Goal: Find specific page/section

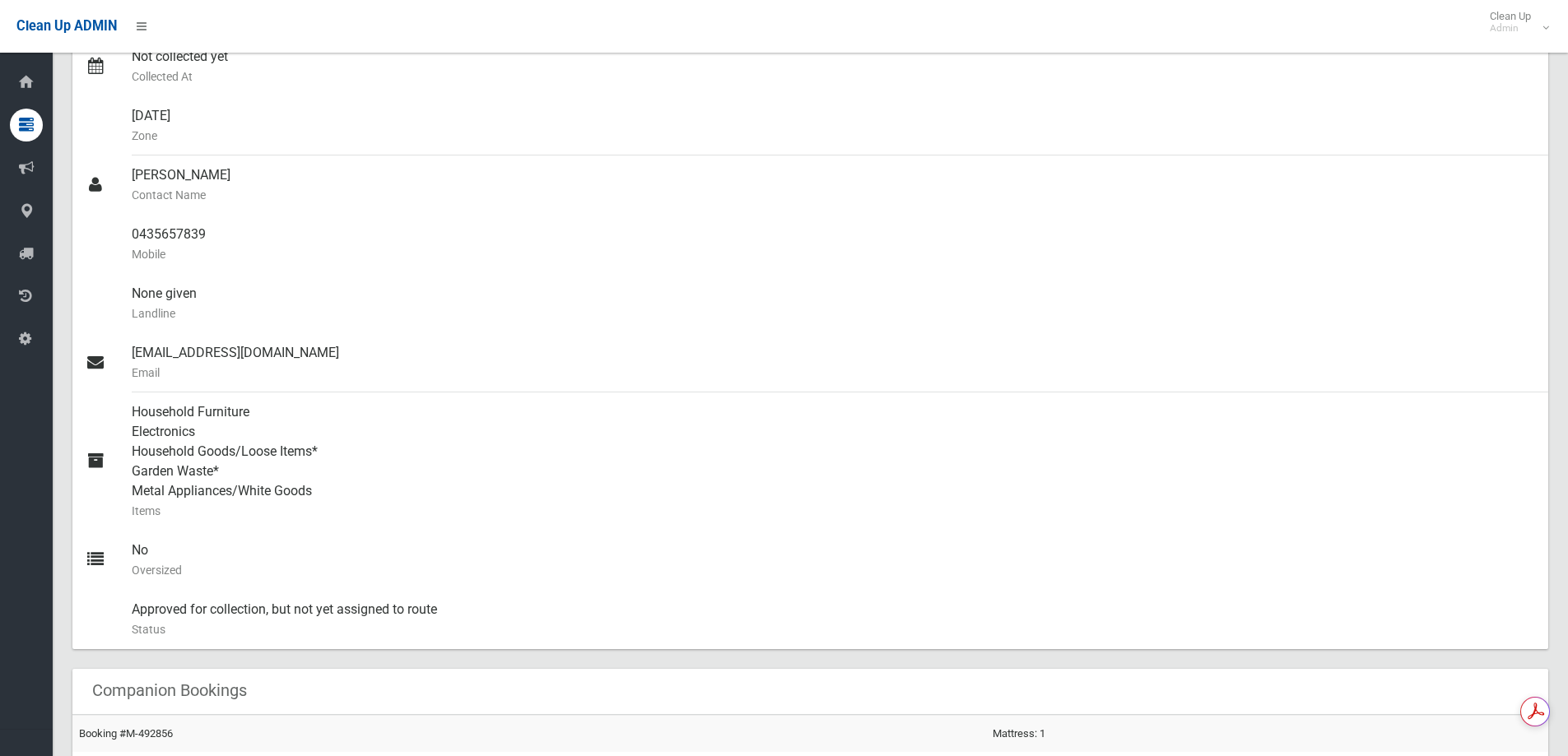
scroll to position [411, 0]
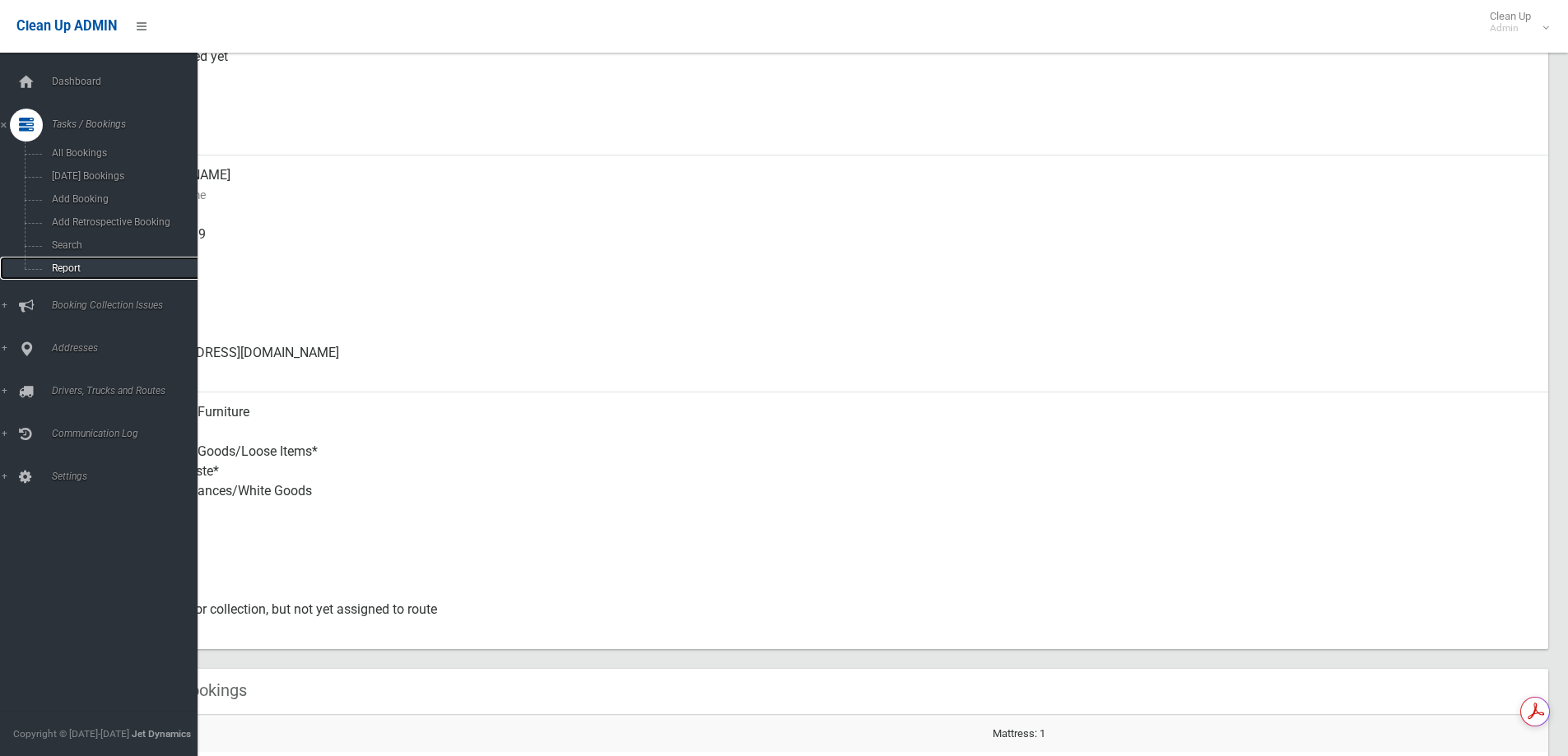
click at [116, 257] on link "Report" at bounding box center [105, 268] width 210 height 23
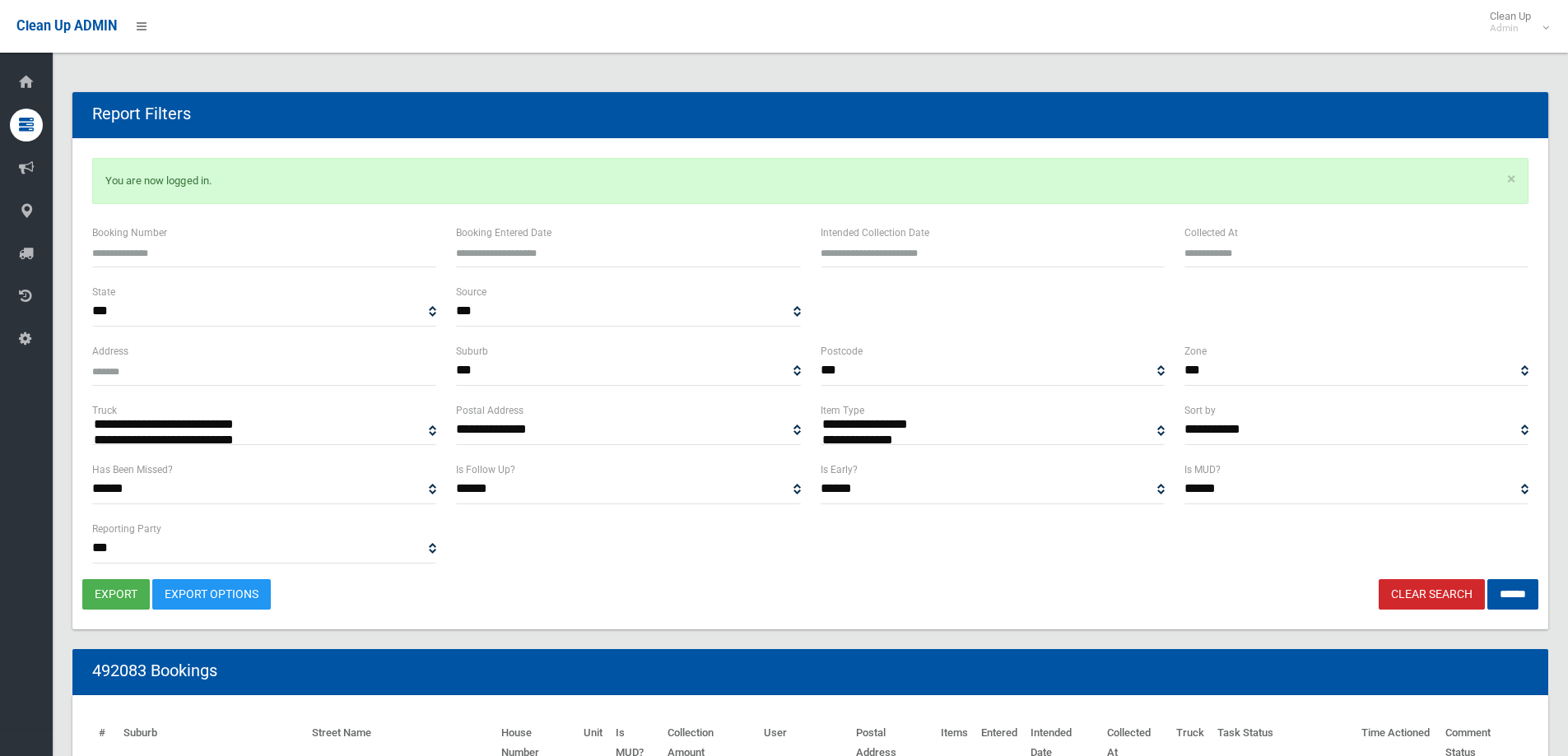
select select
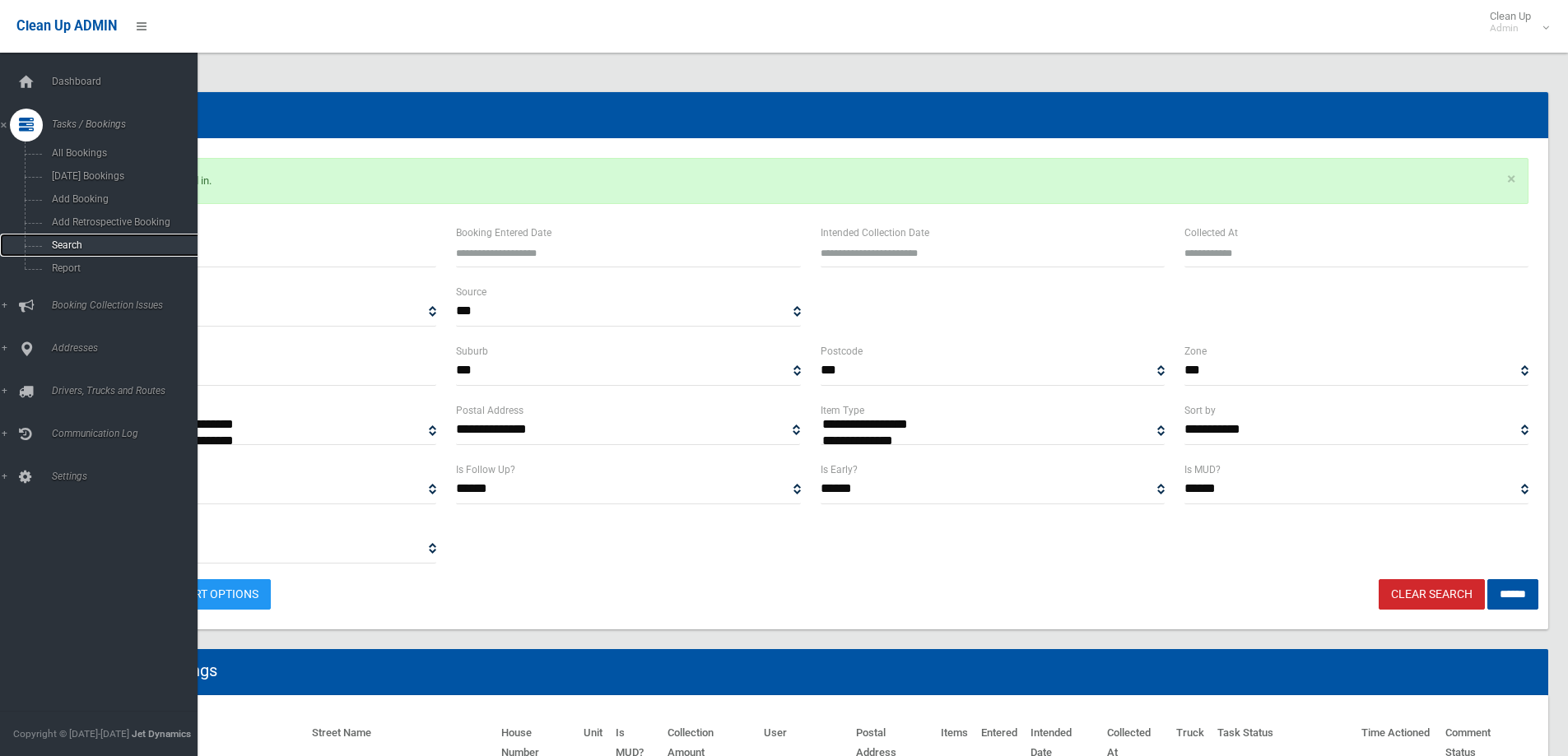
click at [114, 239] on link "Search" at bounding box center [105, 245] width 210 height 23
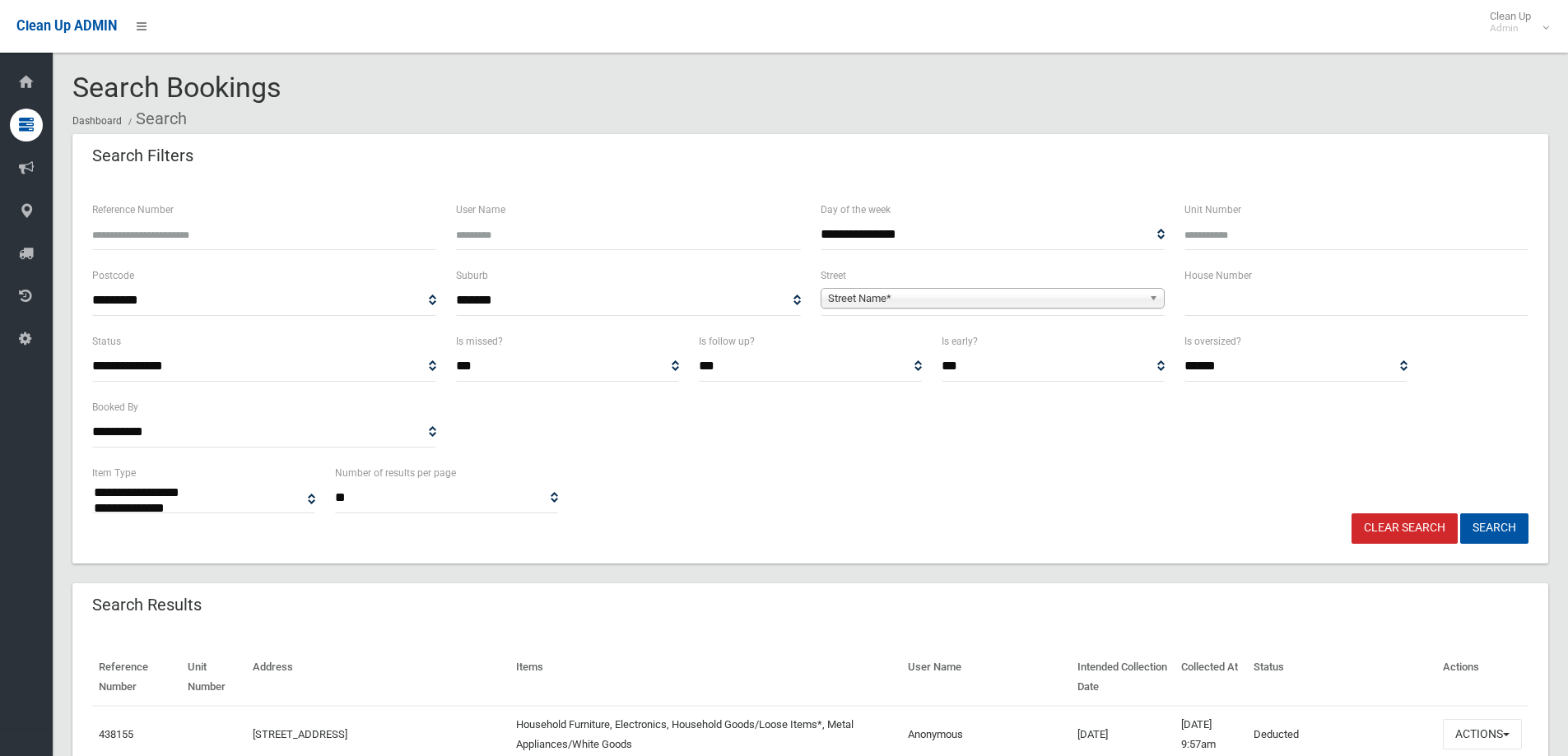
select select
click at [1288, 302] on input "text" at bounding box center [1357, 301] width 344 height 30
type input "**"
click at [905, 296] on span "Street Name*" at bounding box center [985, 299] width 315 height 20
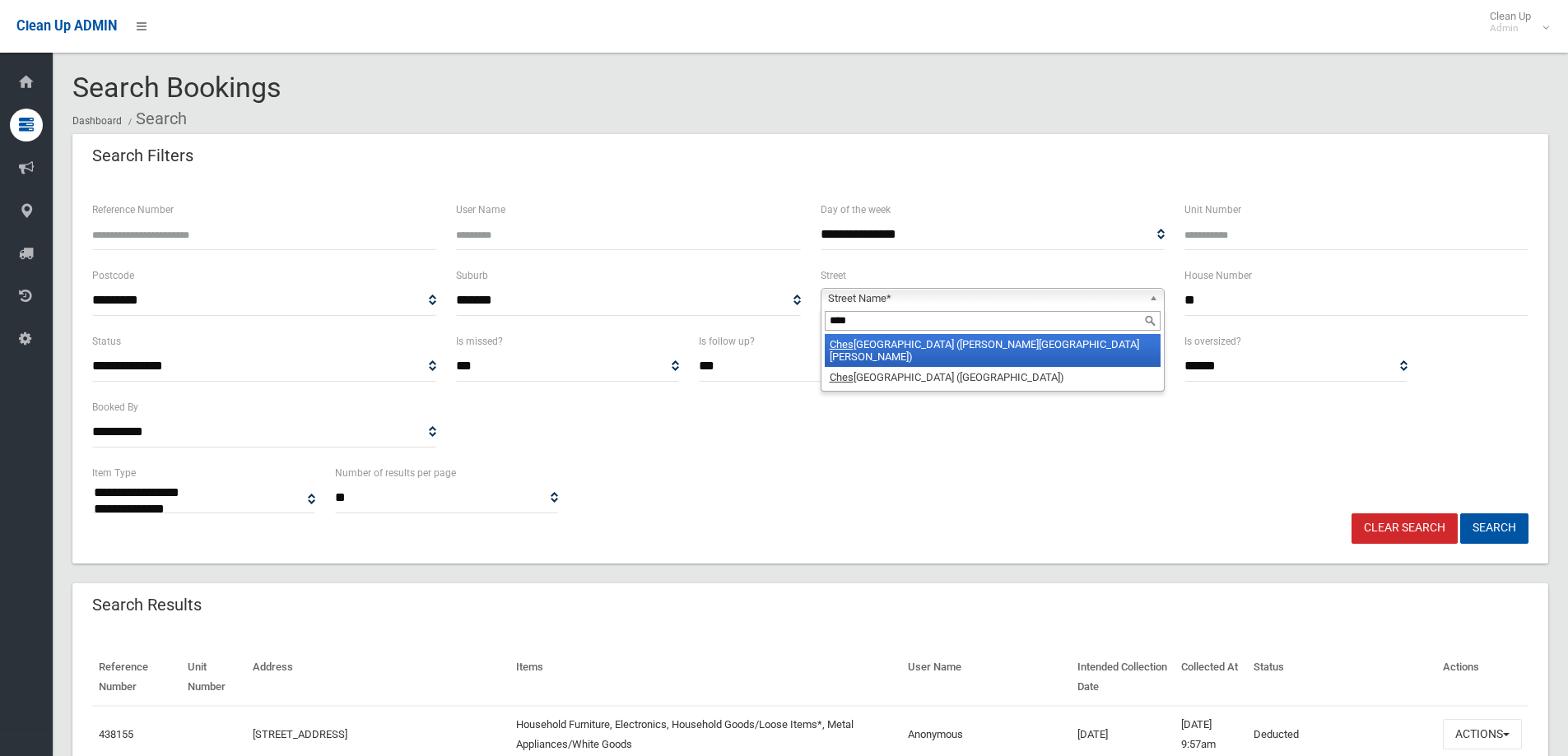
type input "****"
click at [948, 340] on li "Ches ter Hill Road (CHESTER HILL 2162)" at bounding box center [993, 351] width 336 height 33
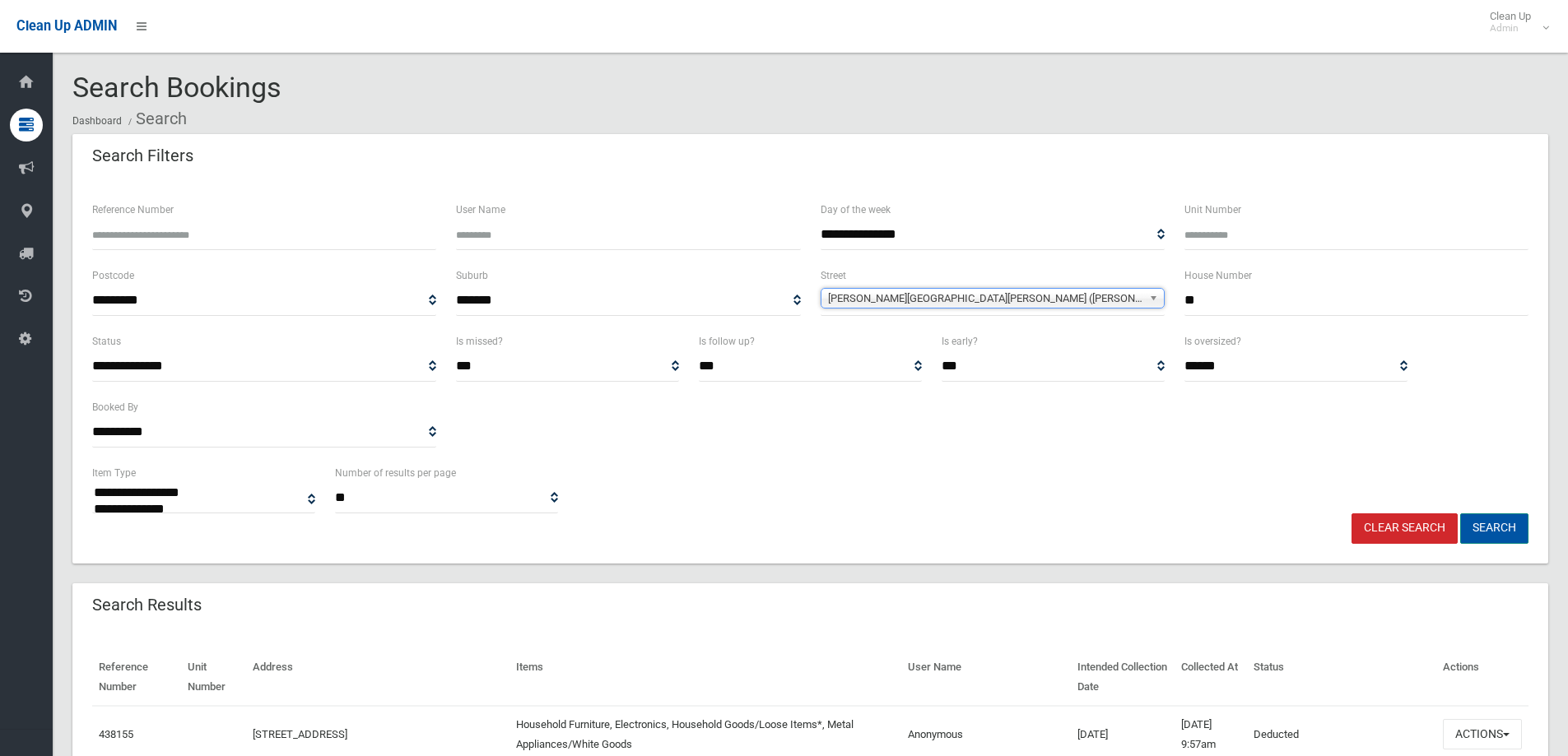
click at [1486, 517] on button "Search" at bounding box center [1494, 528] width 68 height 30
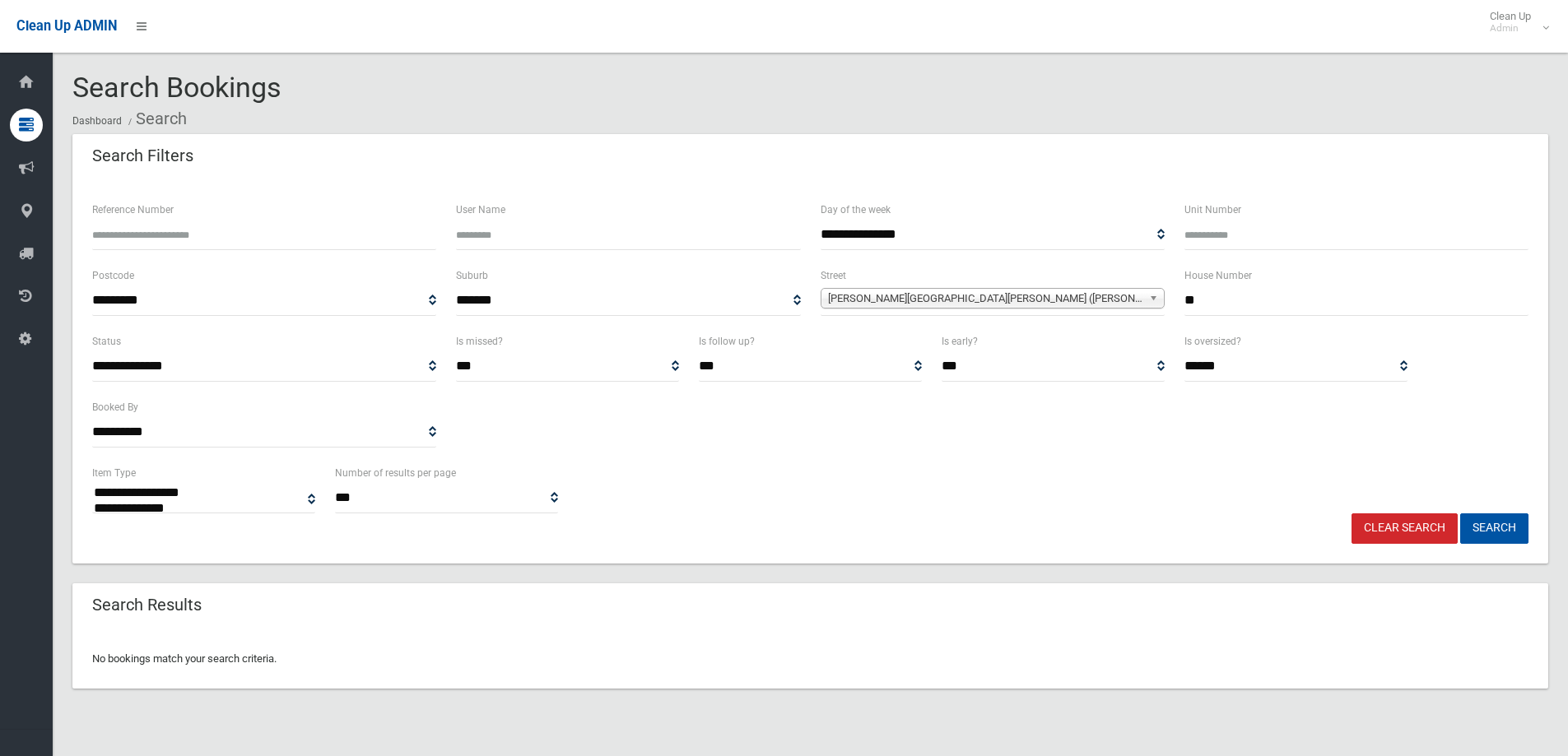
select select
click at [1024, 297] on span "Chester Hill Road (CHESTER HILL 2162)" at bounding box center [985, 299] width 315 height 20
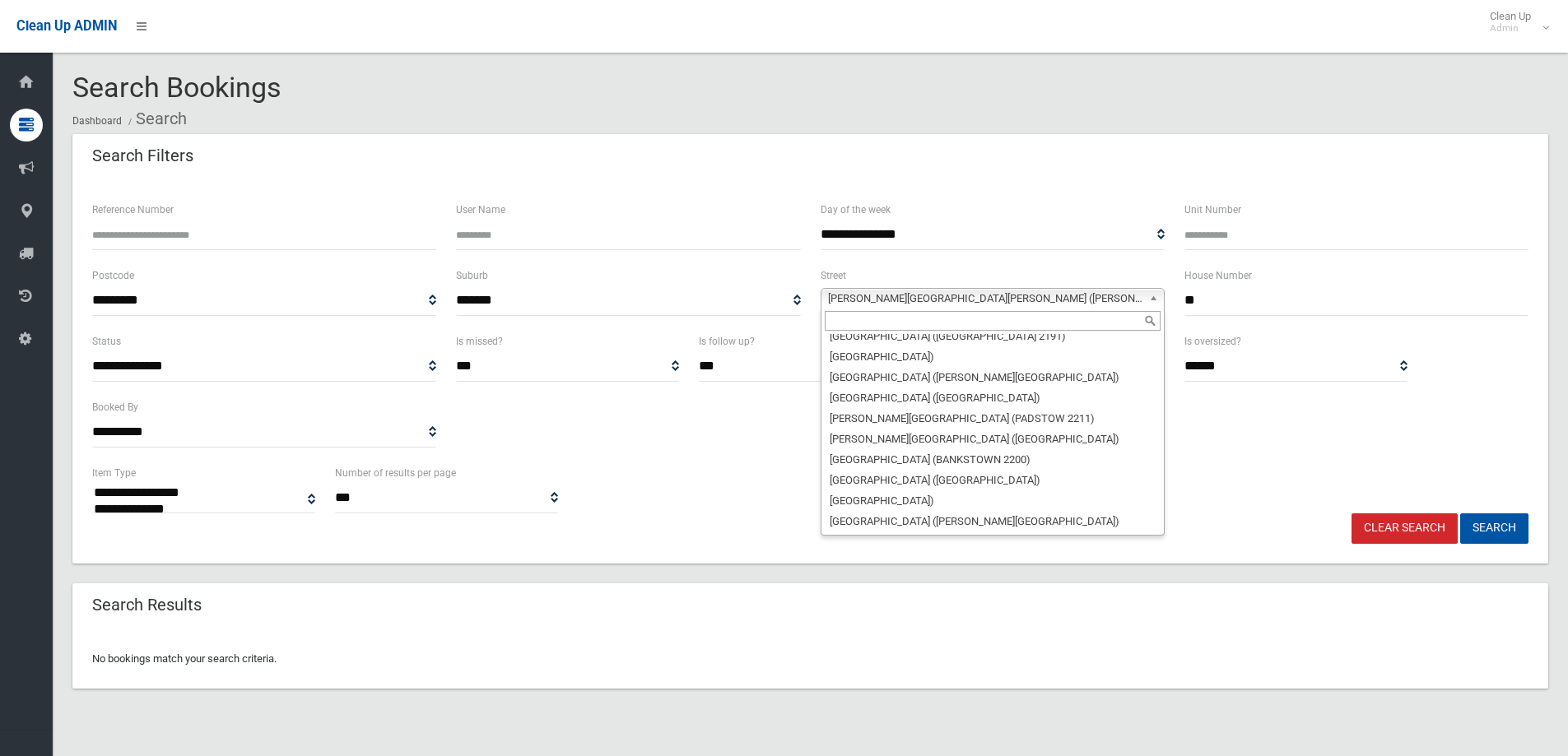
scroll to position [9399, 0]
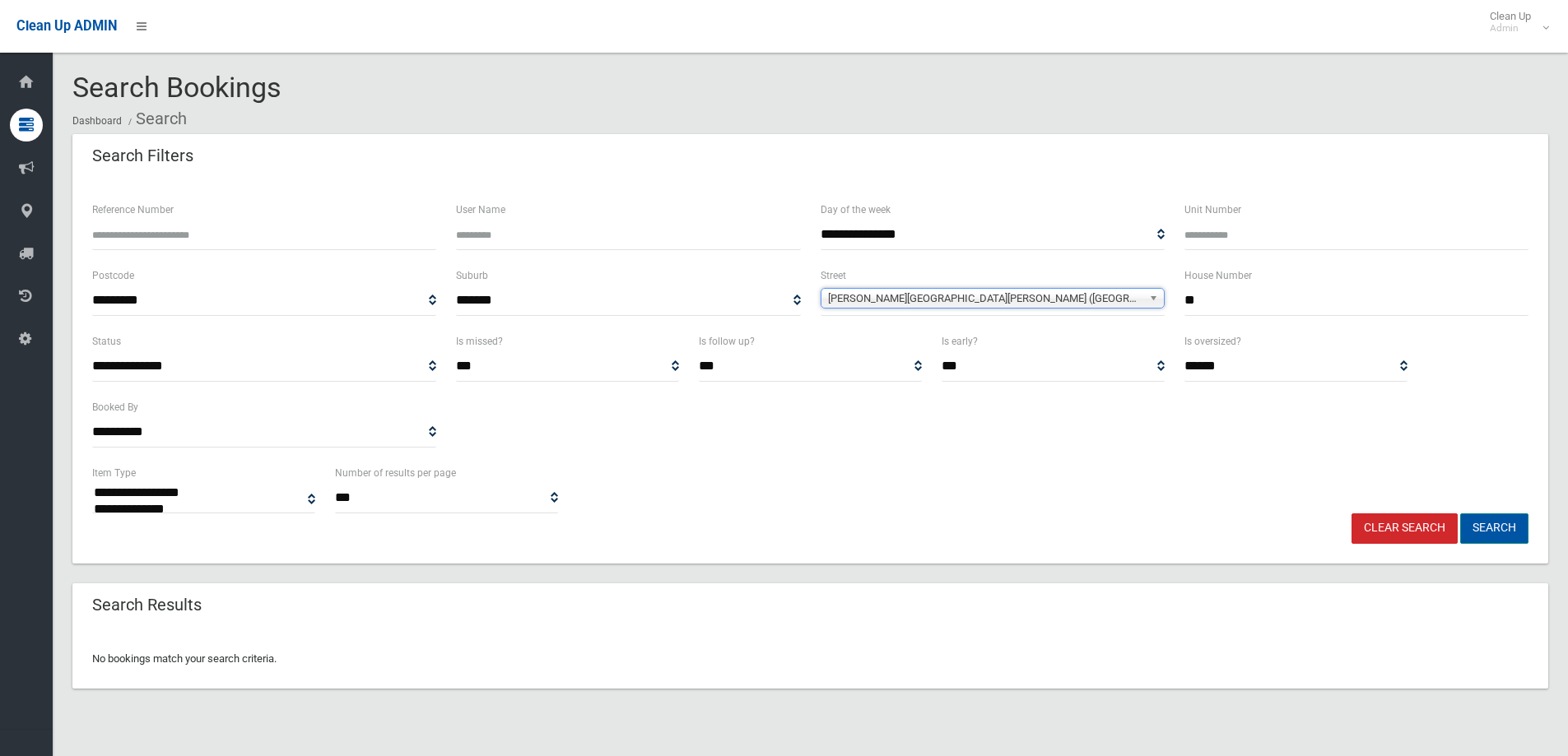
click at [1498, 518] on button "Search" at bounding box center [1494, 528] width 68 height 30
select select
